Goal: Find specific page/section

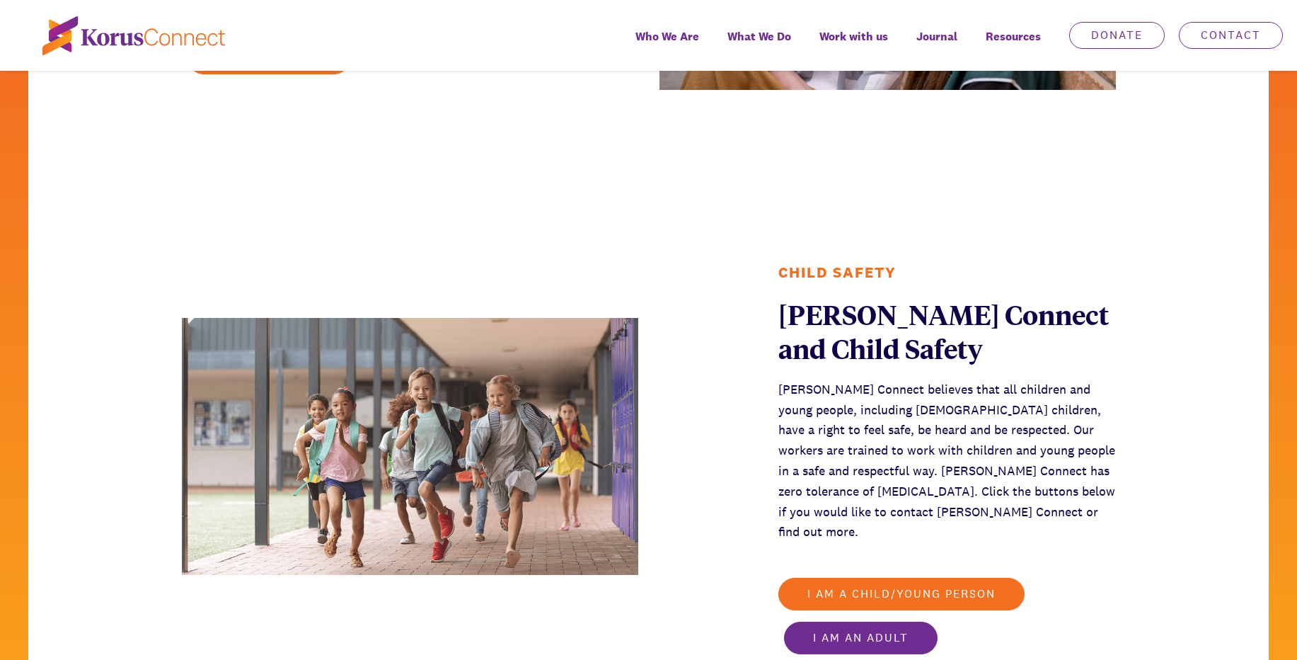
scroll to position [1920, 0]
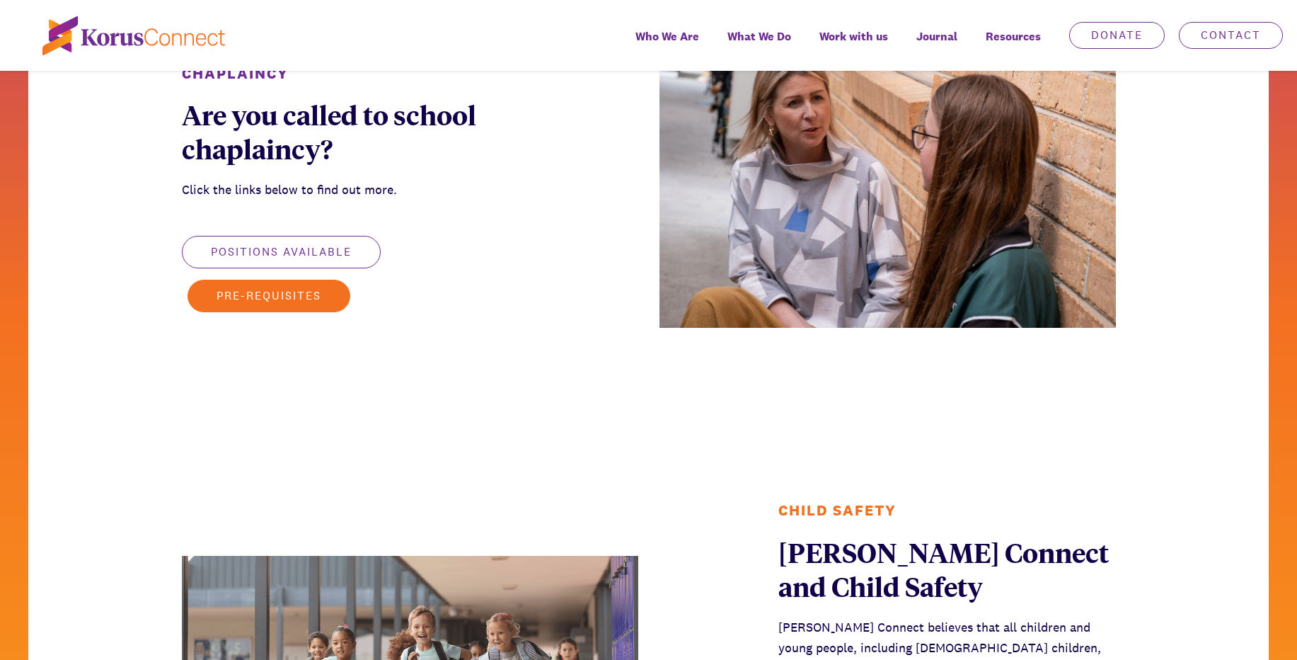
click at [343, 248] on button "Positions available" at bounding box center [281, 252] width 199 height 33
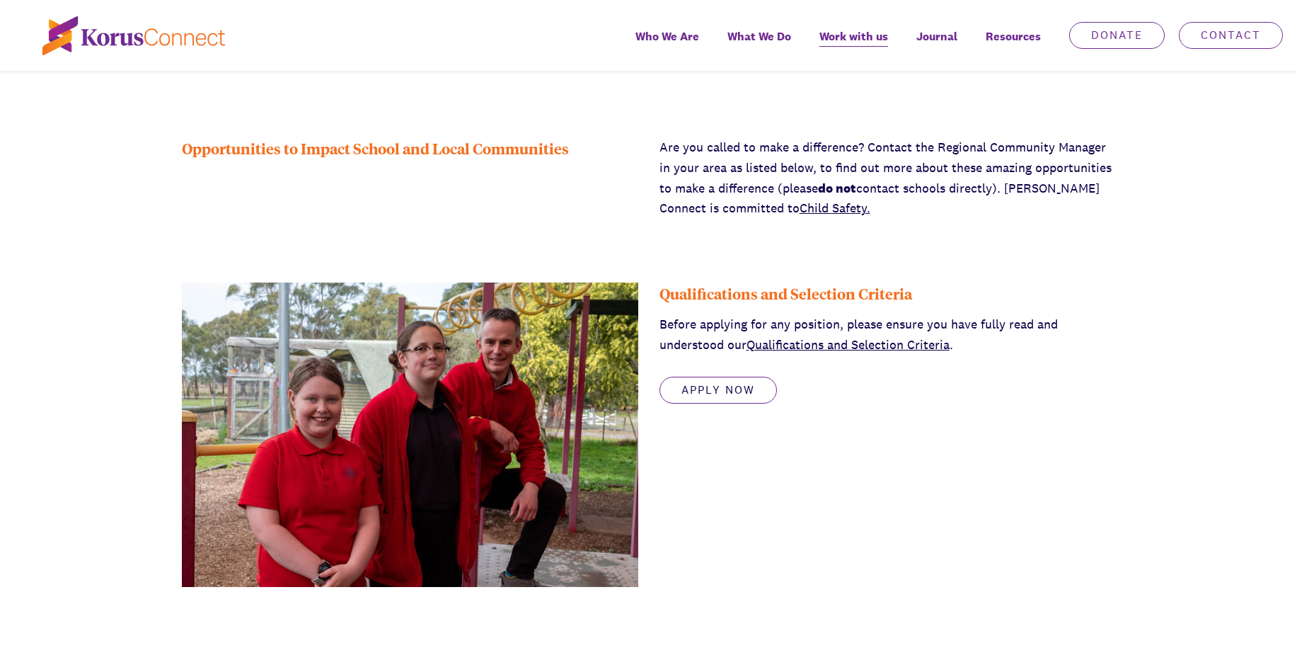
scroll to position [475, 0]
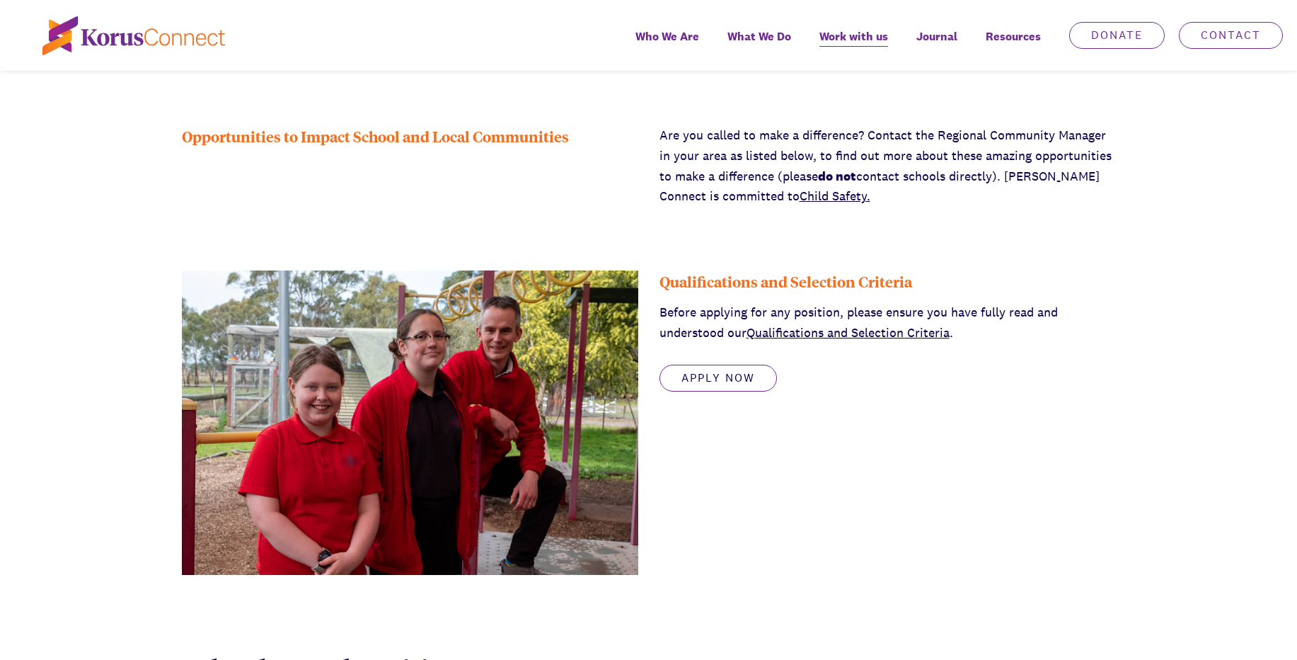
click at [841, 338] on link "Qualifications and Selection Criteria" at bounding box center [848, 332] width 203 height 16
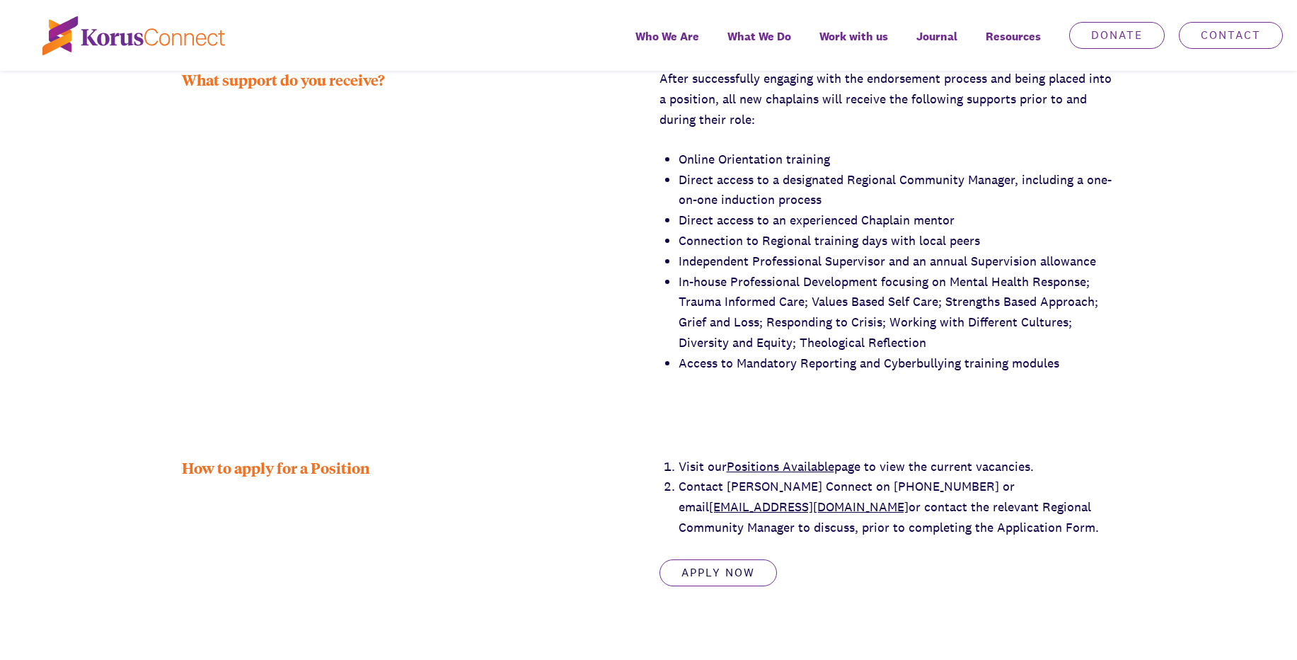
scroll to position [2177, 0]
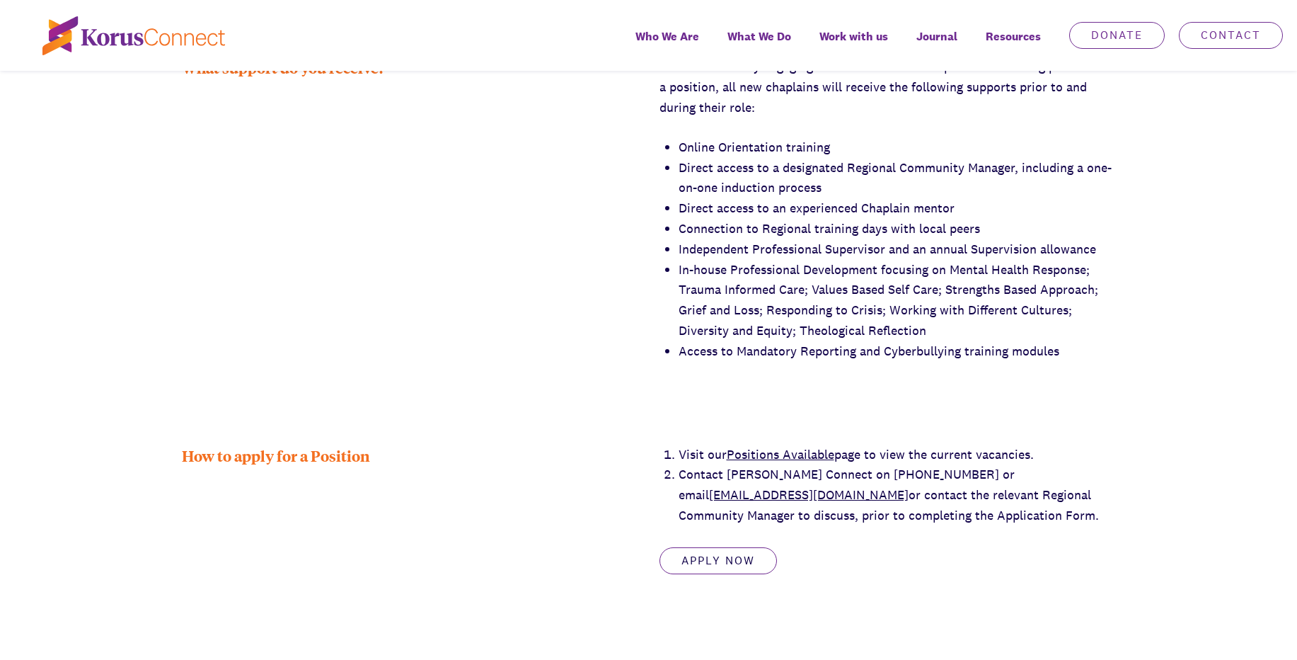
click at [812, 446] on link "Positions Available" at bounding box center [781, 454] width 108 height 16
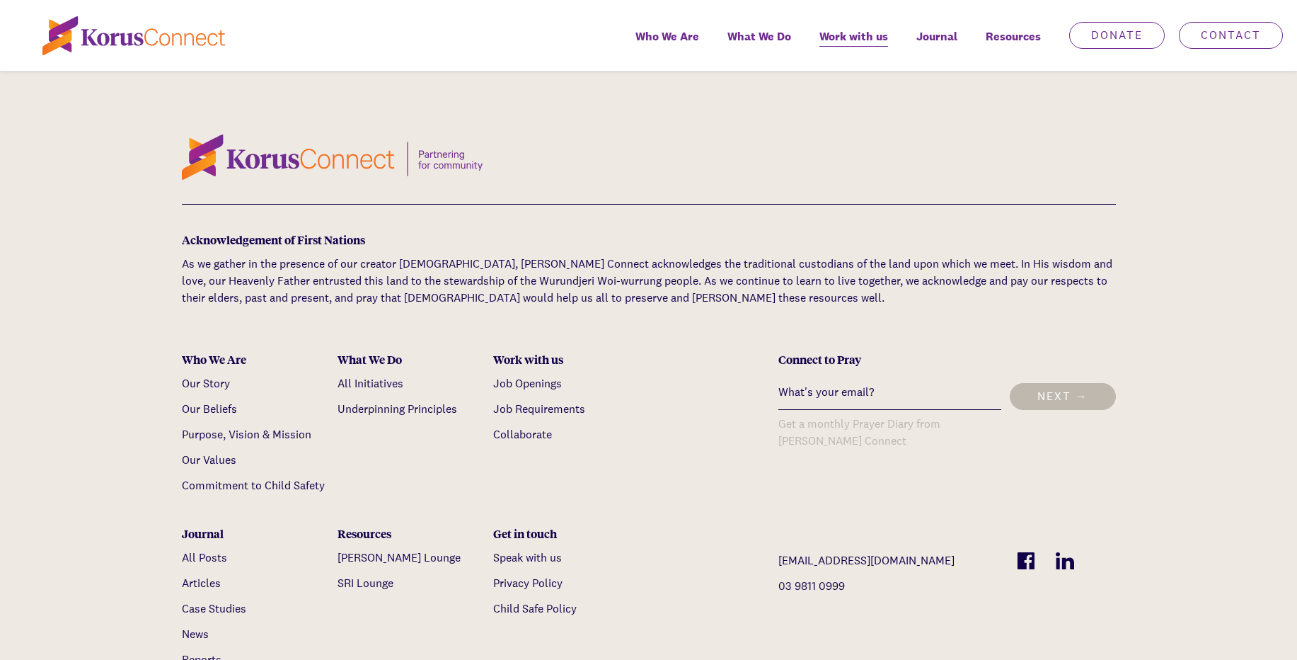
scroll to position [2619, 0]
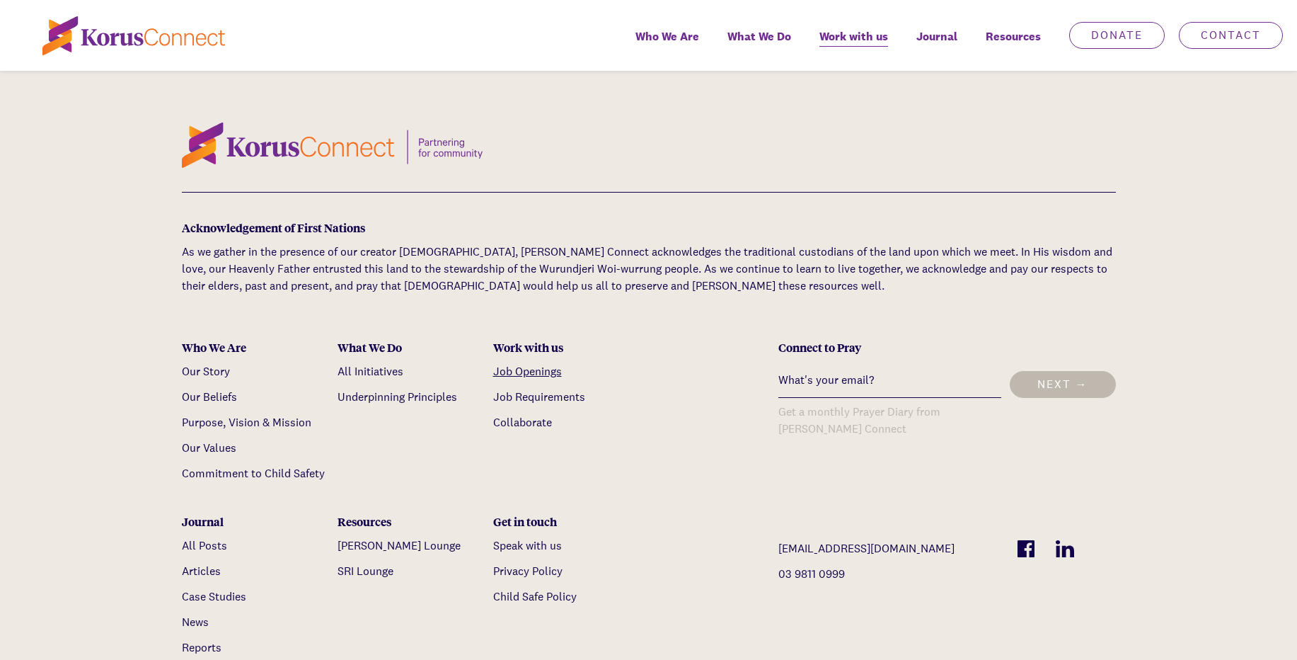
click at [528, 364] on link "Job Openings" at bounding box center [527, 371] width 69 height 15
